Goal: Find specific page/section: Find specific page/section

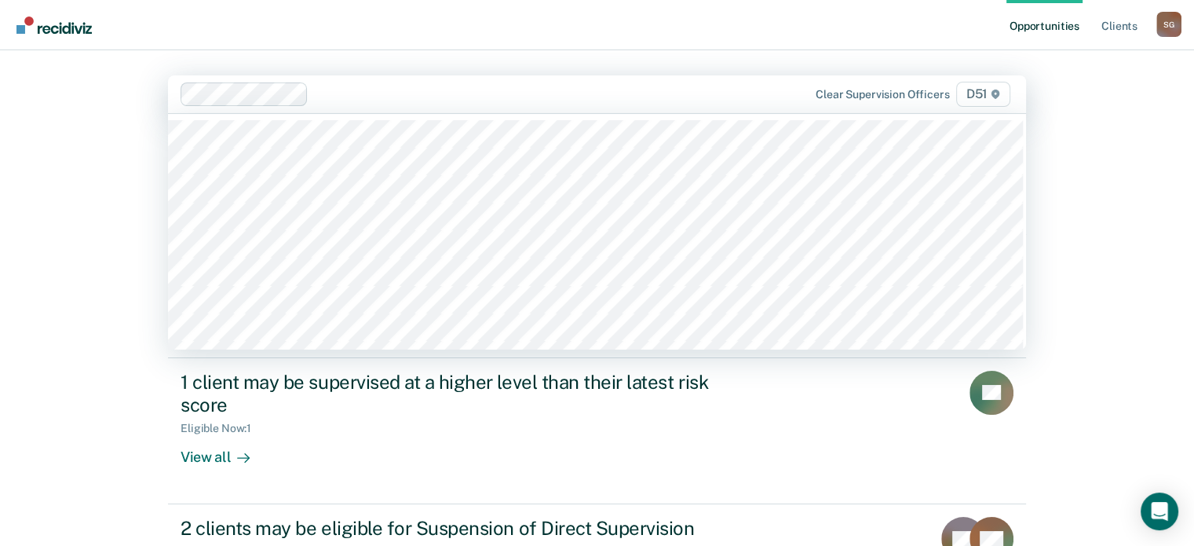
click at [364, 90] on div at bounding box center [539, 94] width 448 height 18
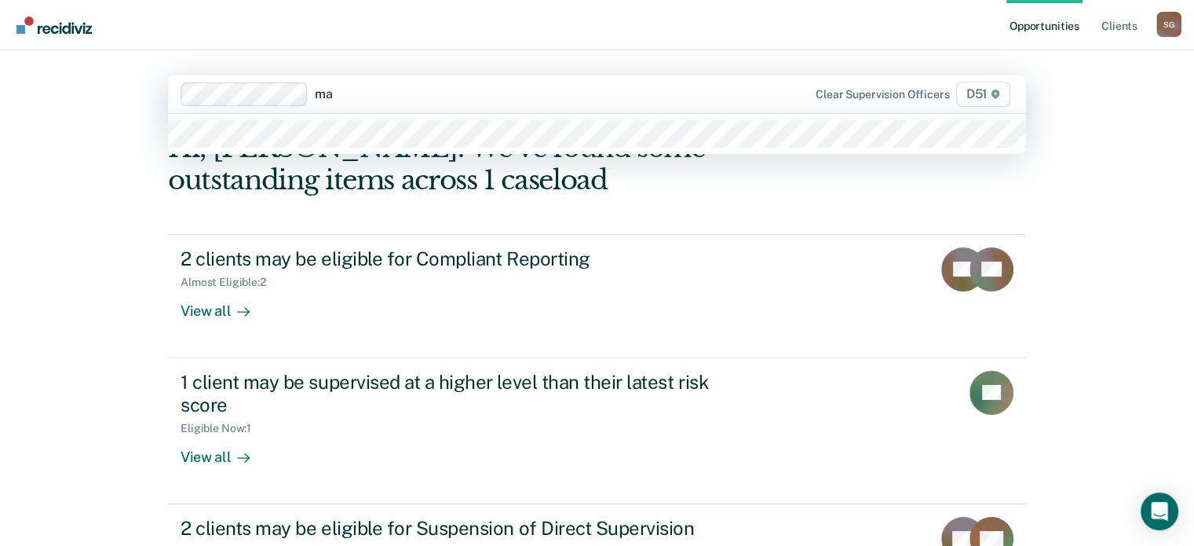
type input "m"
type input "r"
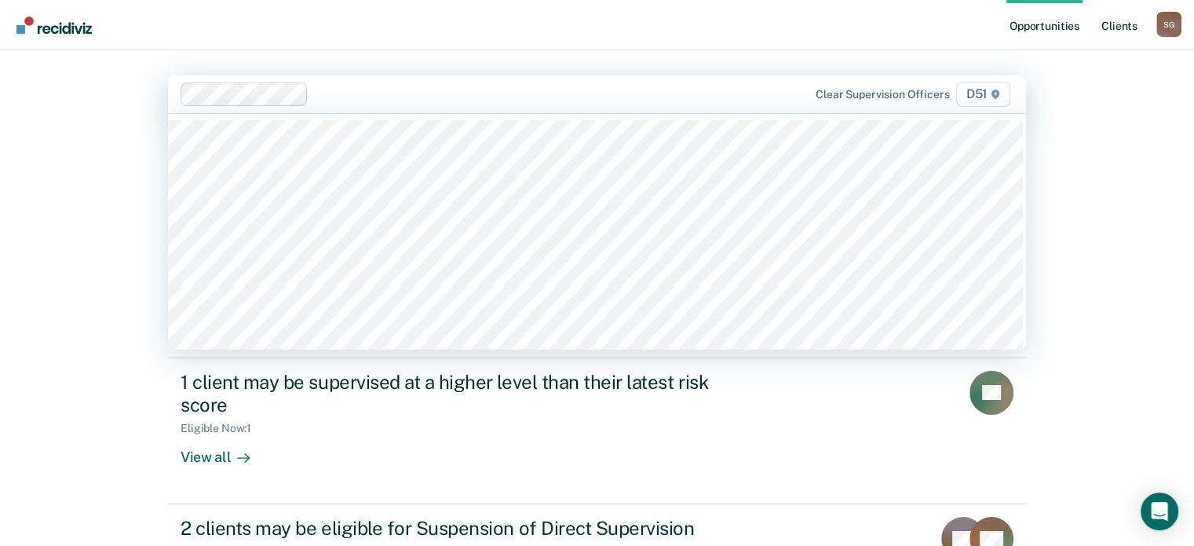
click at [1117, 34] on link "Client s" at bounding box center [1120, 25] width 42 height 50
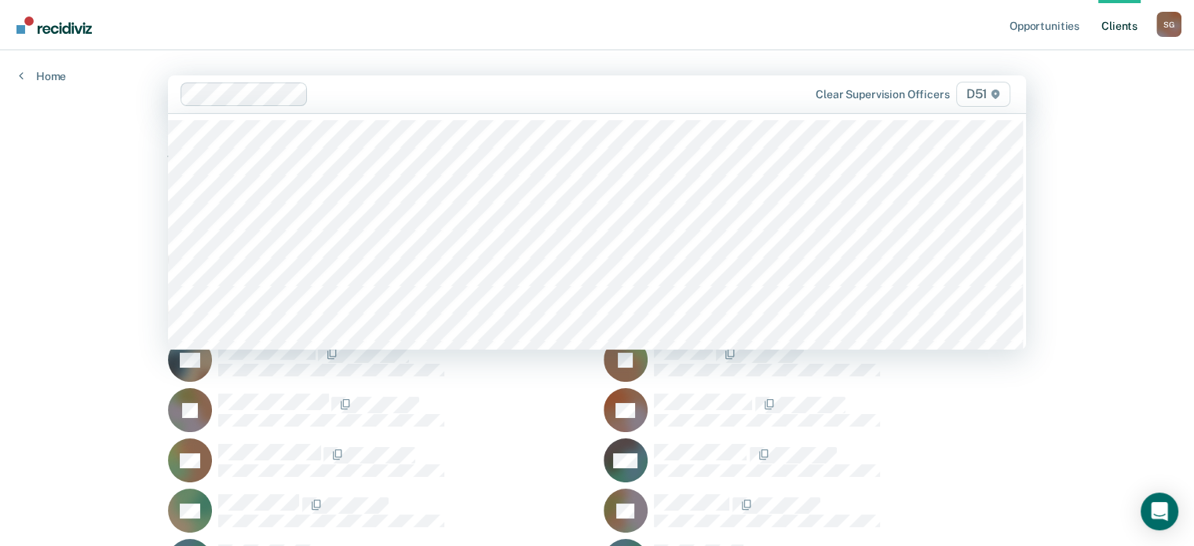
click at [411, 106] on div "Clear supervision officers D51" at bounding box center [597, 94] width 858 height 38
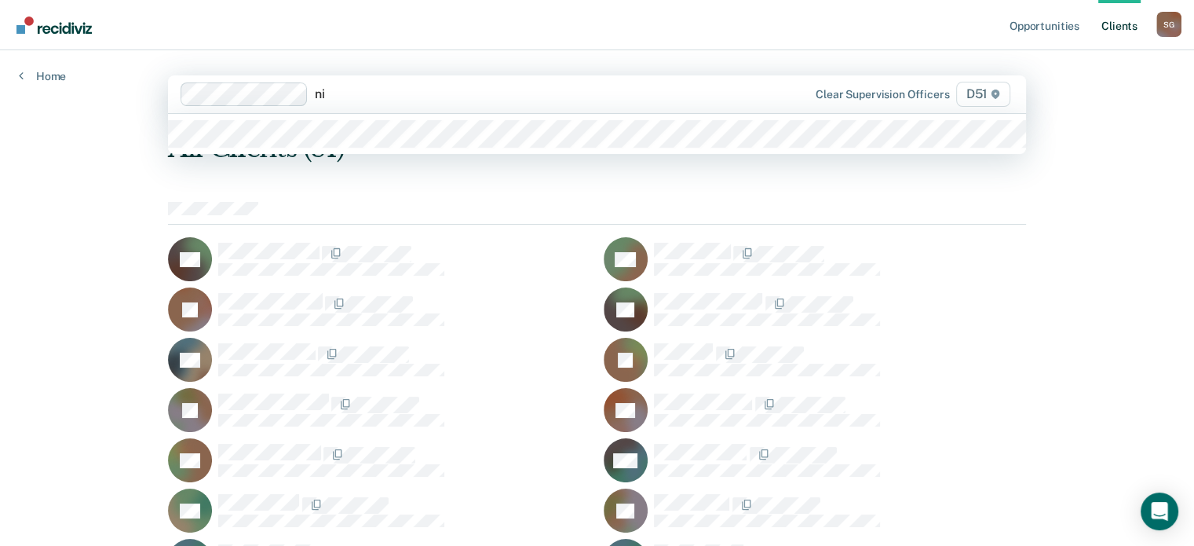
type input "n"
type input "m"
